Goal: Information Seeking & Learning: Learn about a topic

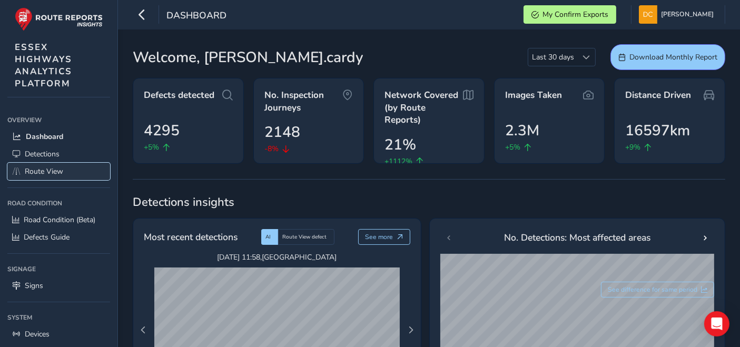
click at [55, 164] on link "Route View" at bounding box center [58, 171] width 103 height 17
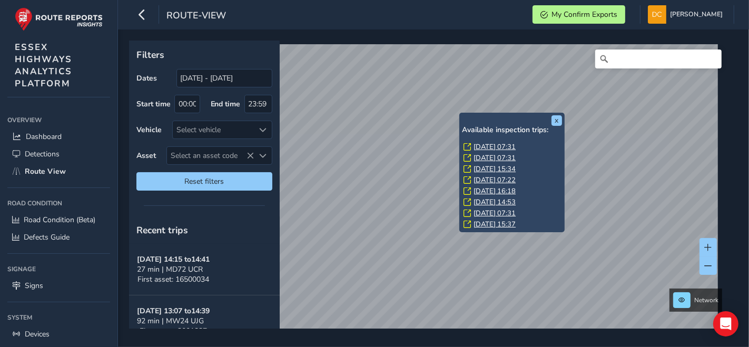
click at [486, 145] on link "[DATE] 07:31" at bounding box center [495, 146] width 42 height 9
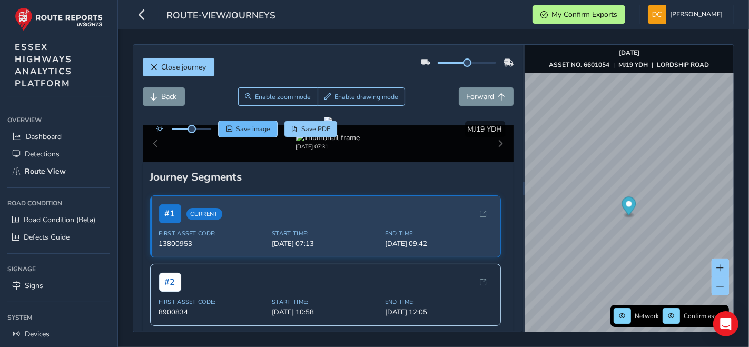
click at [267, 128] on span "Save image" at bounding box center [253, 129] width 34 height 8
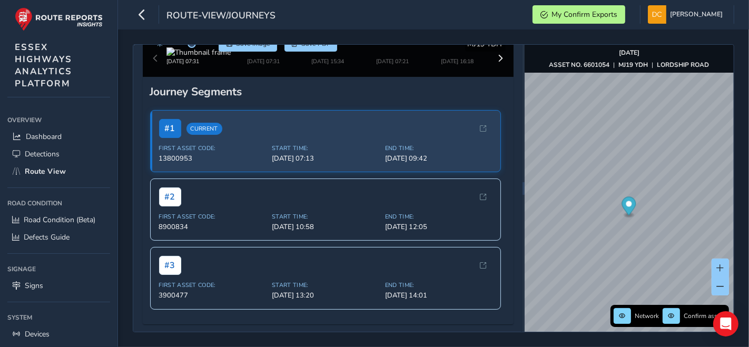
scroll to position [104, 0]
click at [497, 62] on span at bounding box center [500, 58] width 7 height 7
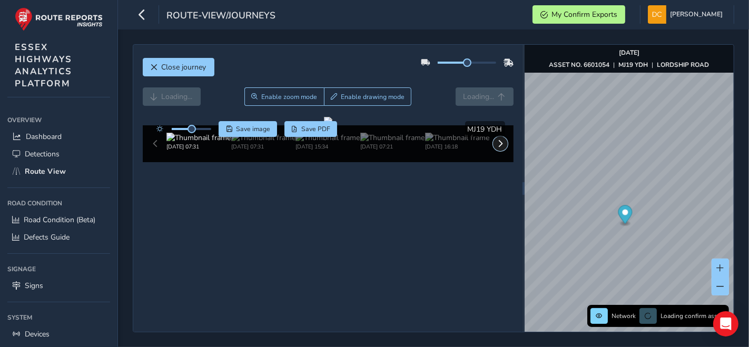
click at [493, 151] on button at bounding box center [500, 143] width 15 height 15
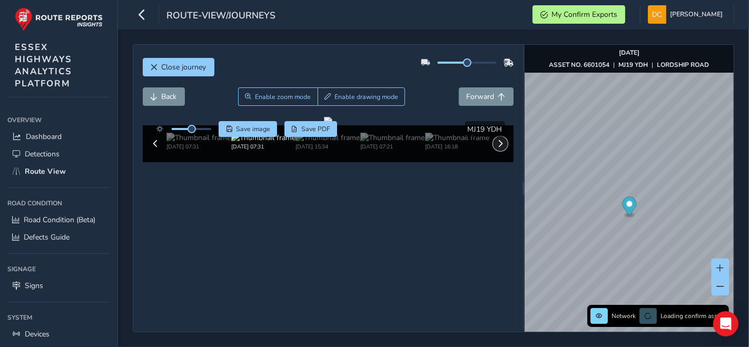
click at [493, 151] on button at bounding box center [500, 143] width 15 height 15
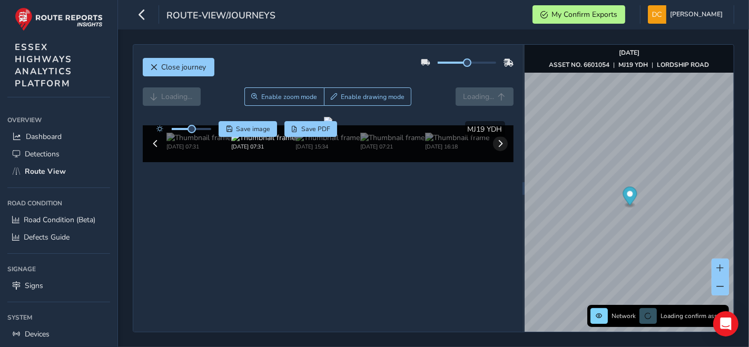
scroll to position [104, 0]
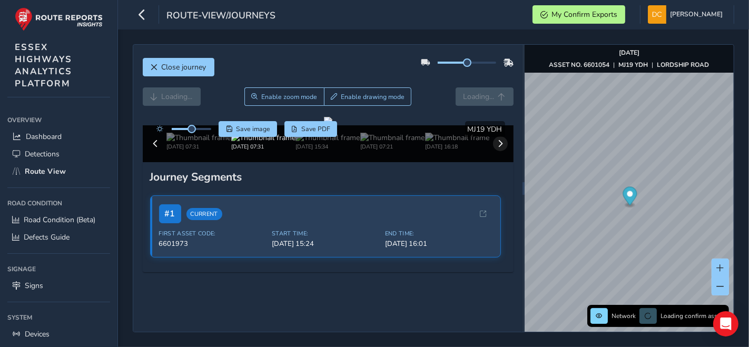
click at [493, 258] on div "# 1 Current First Asset Code: 6601973 Start Time: [DATE] 15:24 End Time: [DATE]…" at bounding box center [328, 226] width 356 height 62
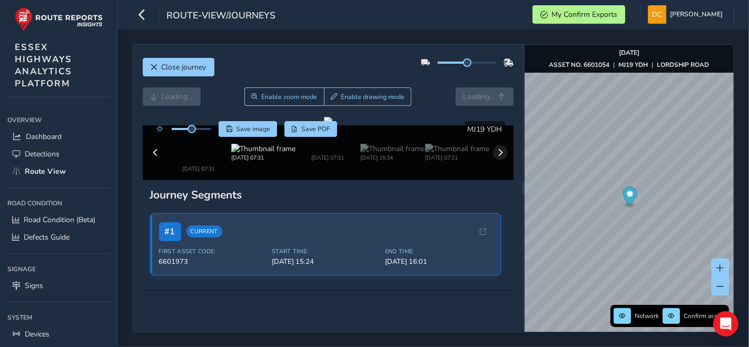
click at [493, 275] on div "# 1 Current First Asset Code: 6601973 Start Time: [DATE] 15:24 End Time: [DATE]…" at bounding box center [328, 244] width 356 height 62
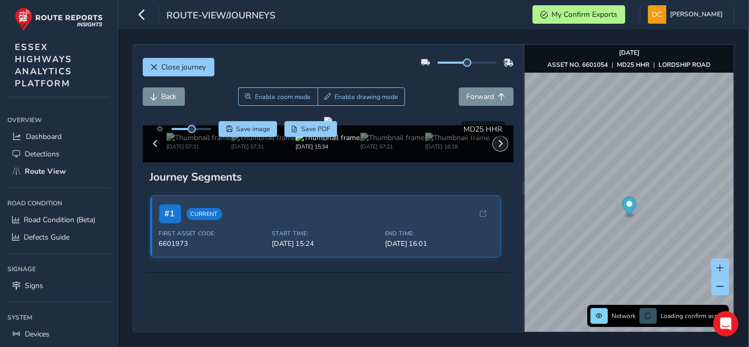
click at [497, 147] on span at bounding box center [500, 143] width 7 height 7
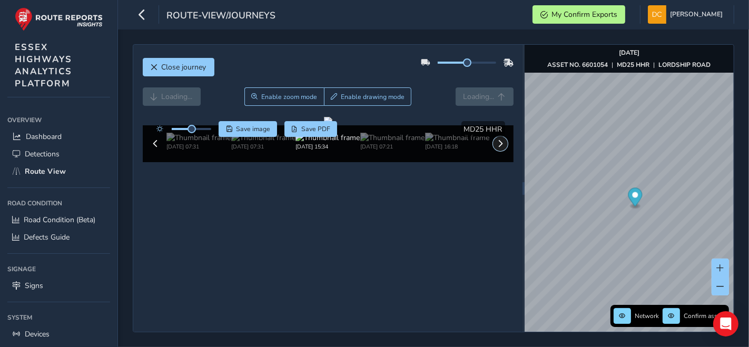
click at [497, 147] on span at bounding box center [500, 143] width 7 height 7
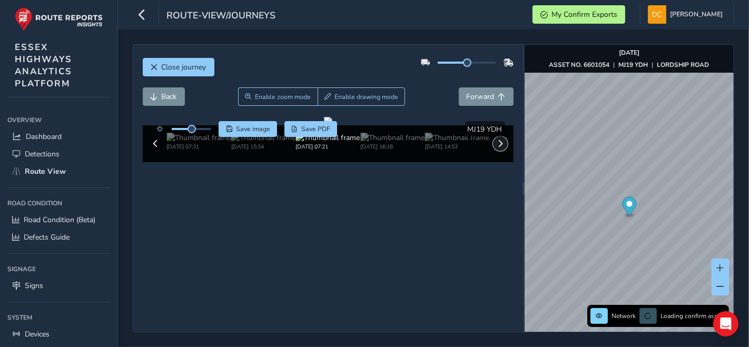
click at [497, 147] on span at bounding box center [500, 143] width 7 height 7
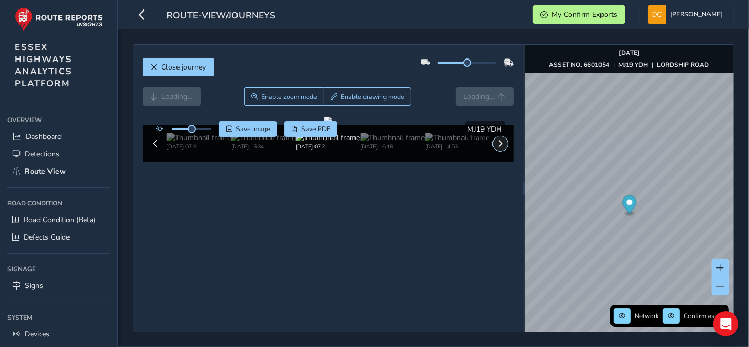
click at [497, 147] on span at bounding box center [500, 143] width 7 height 7
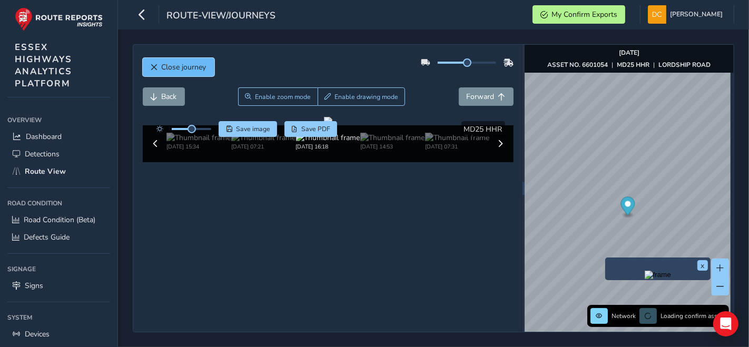
click at [164, 74] on button "Close journey" at bounding box center [179, 67] width 72 height 18
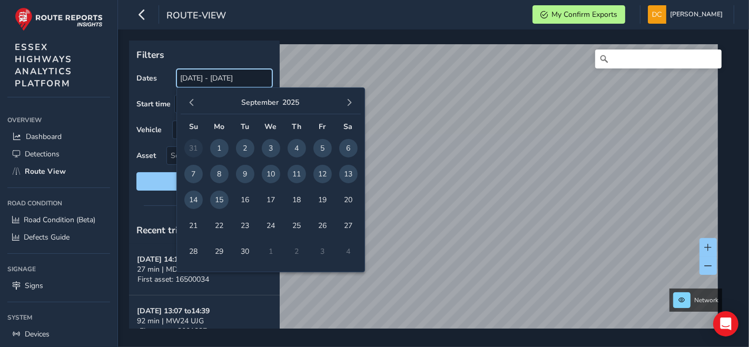
click at [235, 83] on input "[DATE] - [DATE]" at bounding box center [224, 78] width 96 height 18
click at [192, 100] on span "button" at bounding box center [191, 102] width 7 height 7
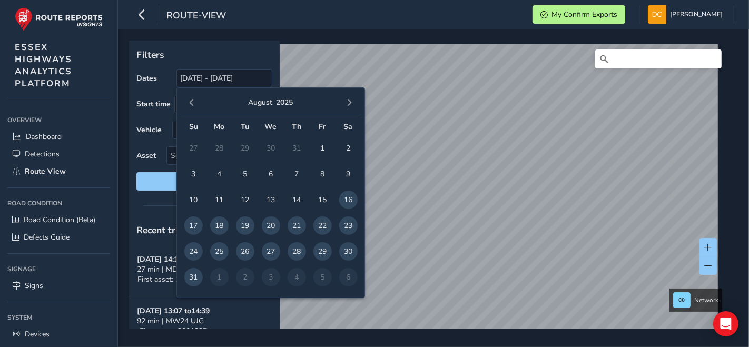
click at [192, 100] on span "button" at bounding box center [191, 102] width 7 height 7
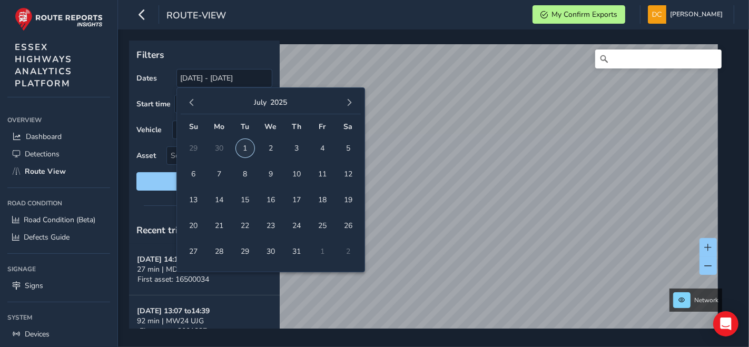
click at [245, 150] on span "1" at bounding box center [245, 148] width 18 height 18
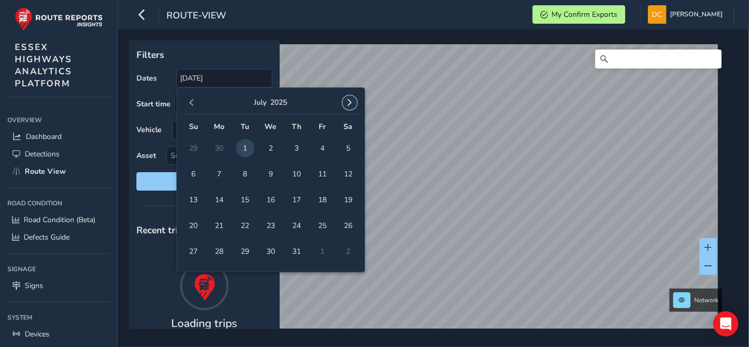
click at [354, 101] on button "button" at bounding box center [349, 102] width 15 height 15
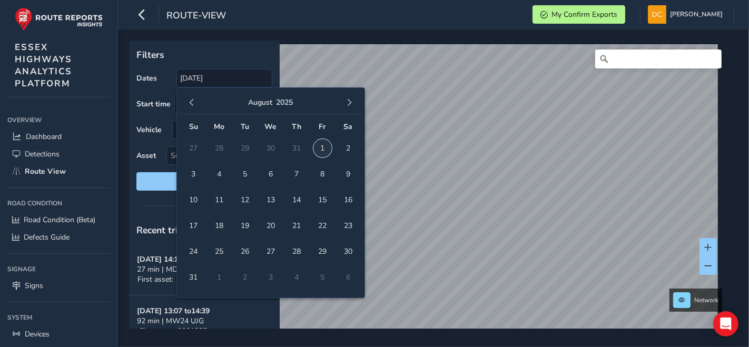
click at [322, 151] on span "1" at bounding box center [322, 148] width 18 height 18
type input "[DATE] - [DATE]"
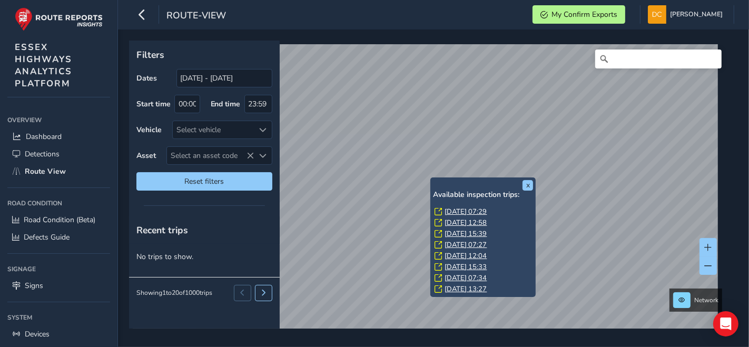
click at [460, 212] on link "[DATE] 07:29" at bounding box center [466, 211] width 42 height 9
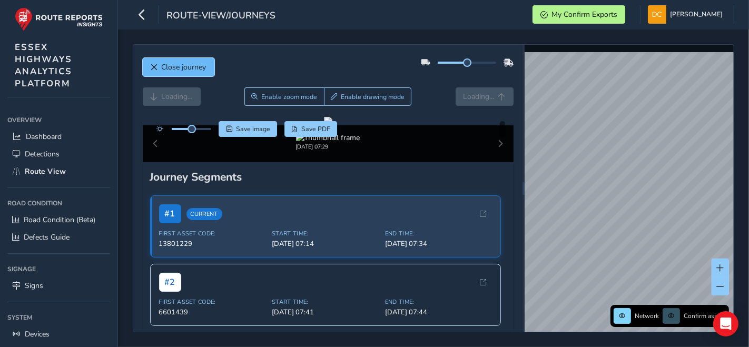
click at [178, 74] on button "Close journey" at bounding box center [179, 67] width 72 height 18
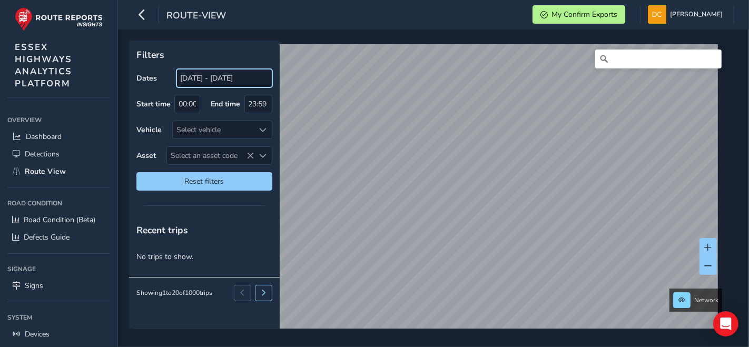
click at [195, 76] on input "[DATE] - [DATE]" at bounding box center [224, 78] width 96 height 18
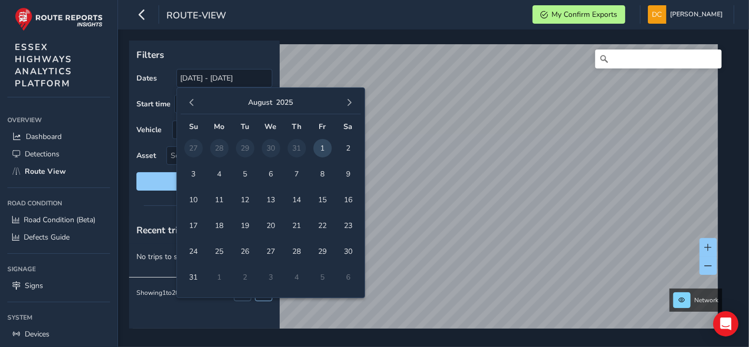
click at [193, 112] on div "[DATE]" at bounding box center [271, 103] width 180 height 23
click at [193, 111] on div "[DATE]" at bounding box center [271, 103] width 180 height 23
click at [191, 106] on span "button" at bounding box center [191, 102] width 7 height 7
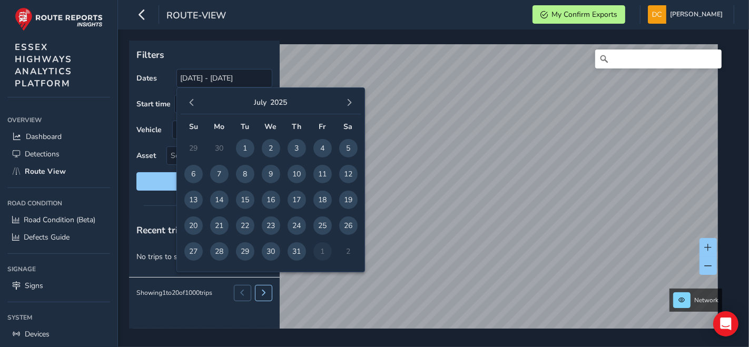
click at [191, 106] on span "button" at bounding box center [191, 102] width 7 height 7
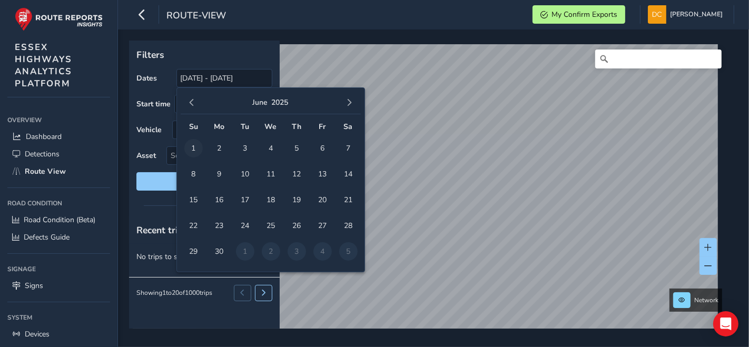
click at [193, 147] on span "1" at bounding box center [193, 148] width 18 height 18
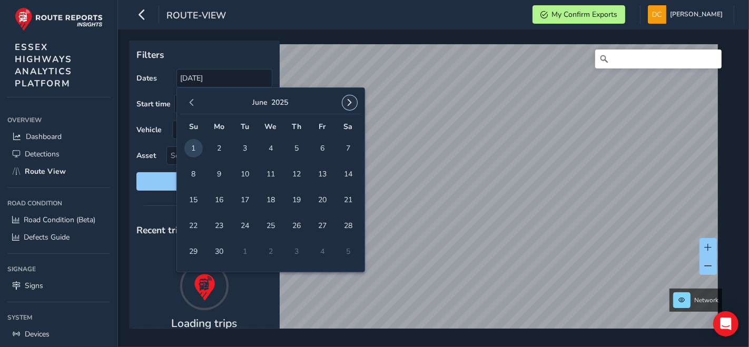
click at [355, 103] on button "button" at bounding box center [349, 102] width 15 height 15
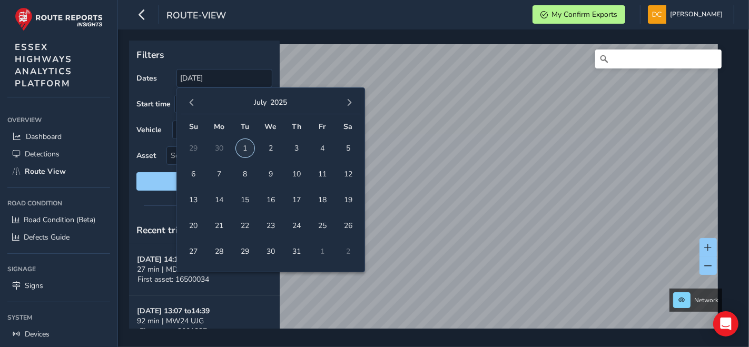
click at [247, 149] on span "1" at bounding box center [245, 148] width 18 height 18
type input "[DATE] - [DATE]"
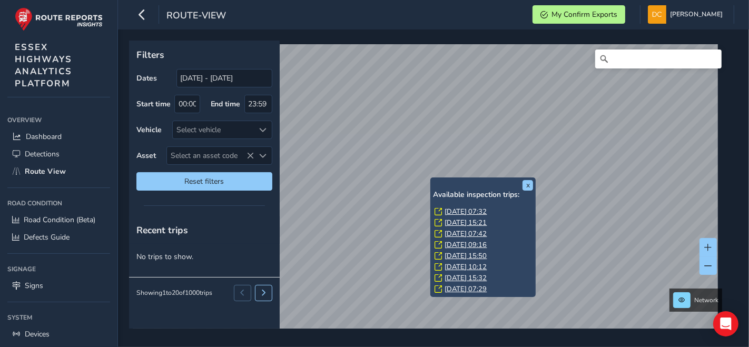
click at [455, 209] on link "[DATE] 07:32" at bounding box center [466, 211] width 42 height 9
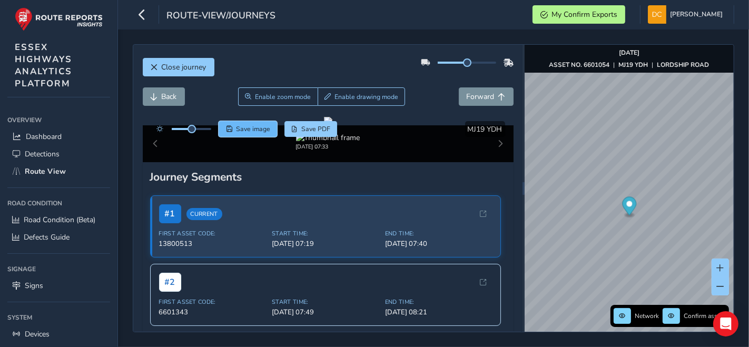
click at [251, 129] on span "Save image" at bounding box center [253, 129] width 34 height 8
